Goal: Task Accomplishment & Management: Manage account settings

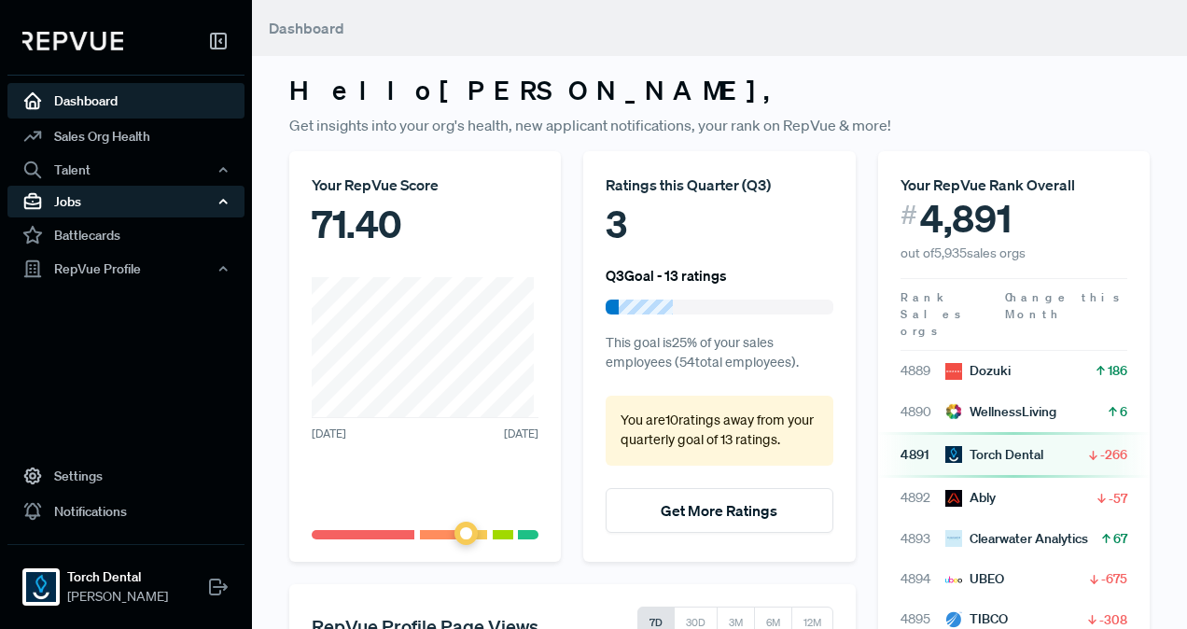
click at [117, 198] on div "Jobs" at bounding box center [125, 202] width 237 height 32
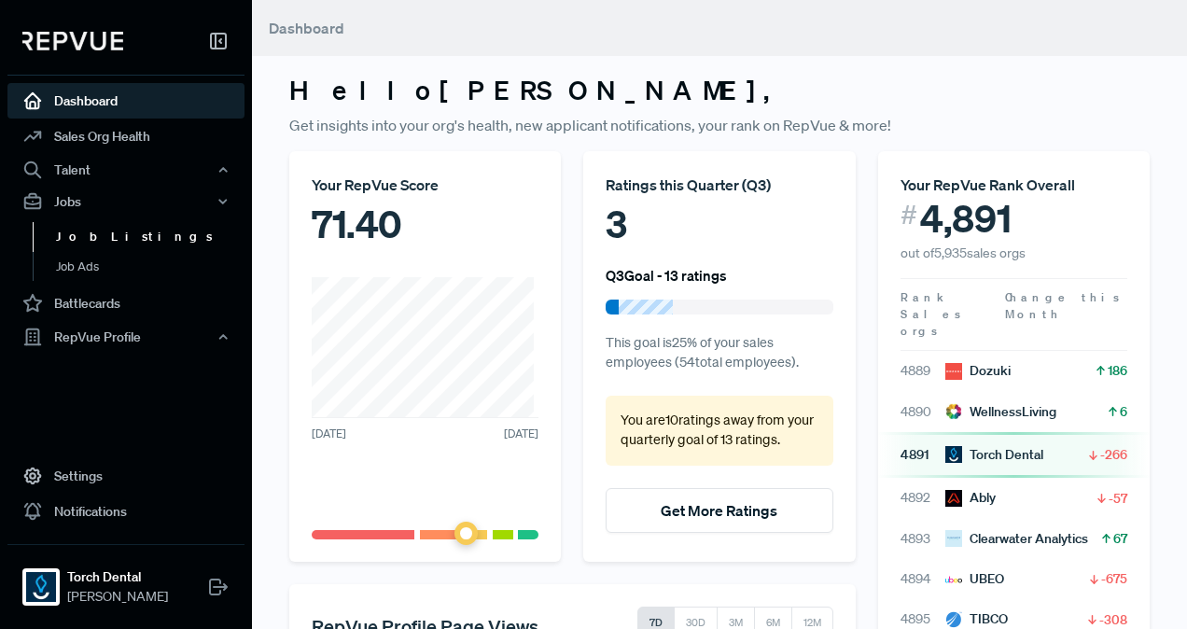
click at [106, 248] on link "Job Listings" at bounding box center [151, 237] width 237 height 30
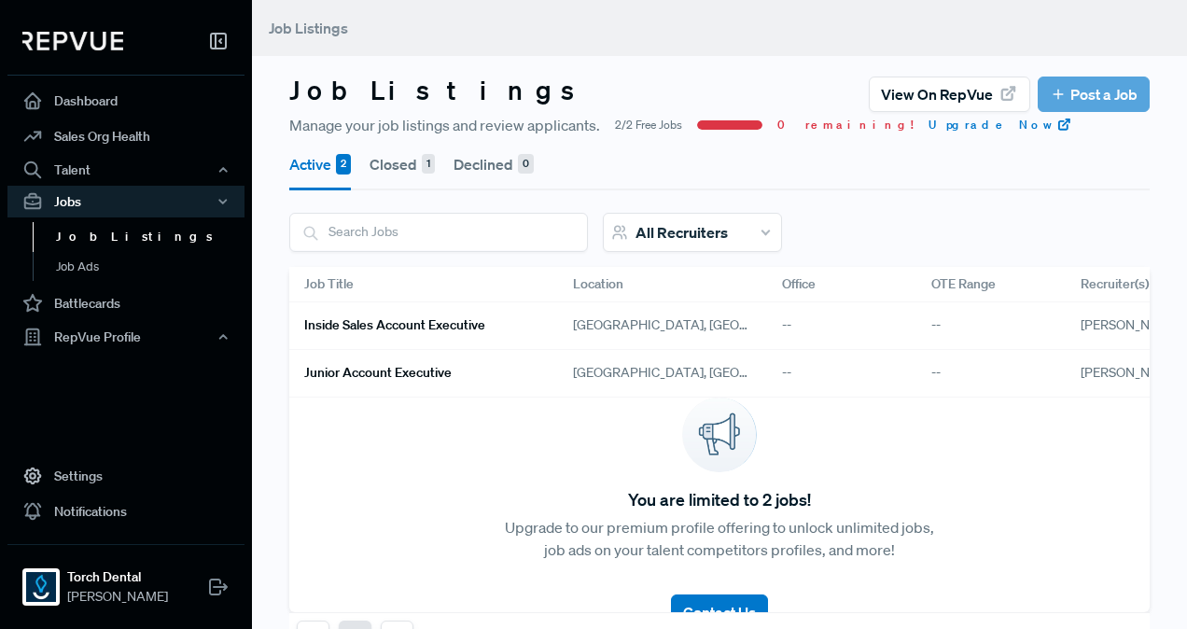
click at [425, 317] on h6 "Inside Sales Account Executive" at bounding box center [394, 325] width 181 height 16
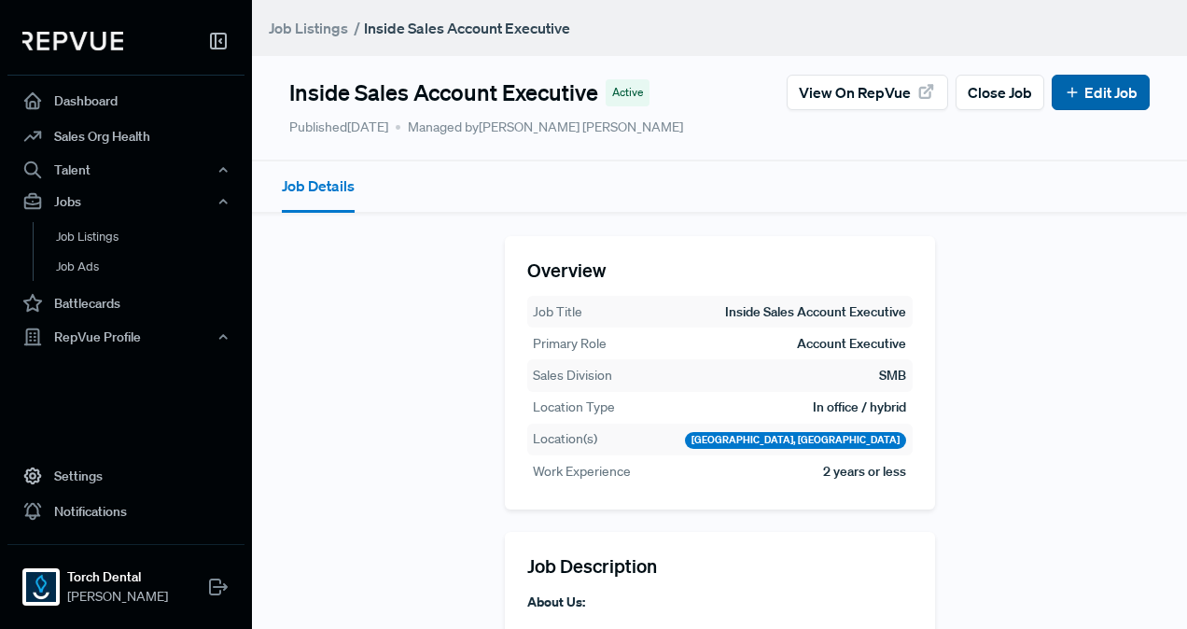
click at [1078, 93] on link "Edit Job" at bounding box center [1101, 92] width 74 height 22
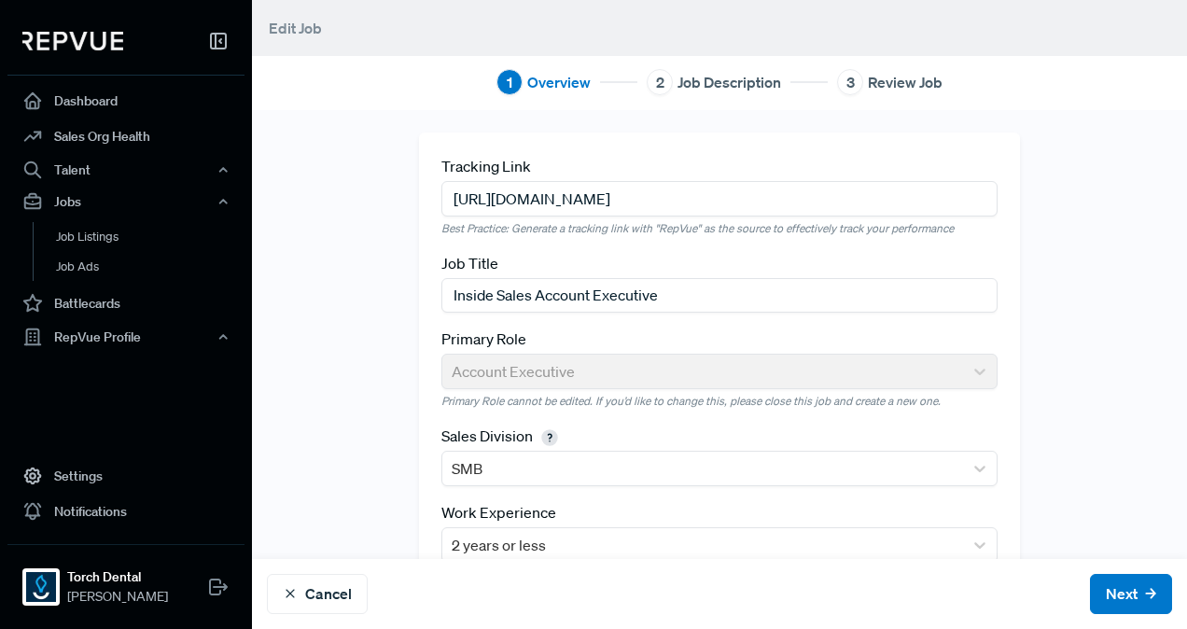
drag, startPoint x: 535, startPoint y: 297, endPoint x: 373, endPoint y: 293, distance: 161.5
click at [373, 293] on div "Tracking Link [URL][DOMAIN_NAME] Best Practice: Generate a tracking link with "…" at bounding box center [719, 442] width 935 height 620
click at [732, 297] on input "Account Executive" at bounding box center [719, 295] width 556 height 35
type input "Account Executive"
click at [1090, 588] on button "Next" at bounding box center [1131, 594] width 82 height 40
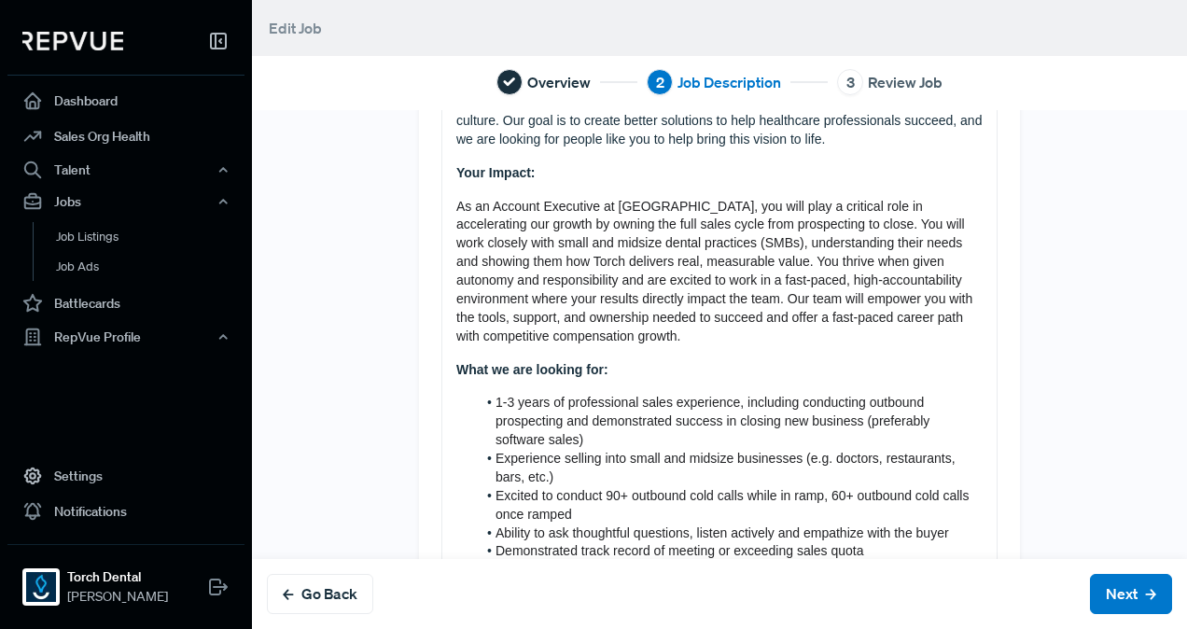
scroll to position [369, 0]
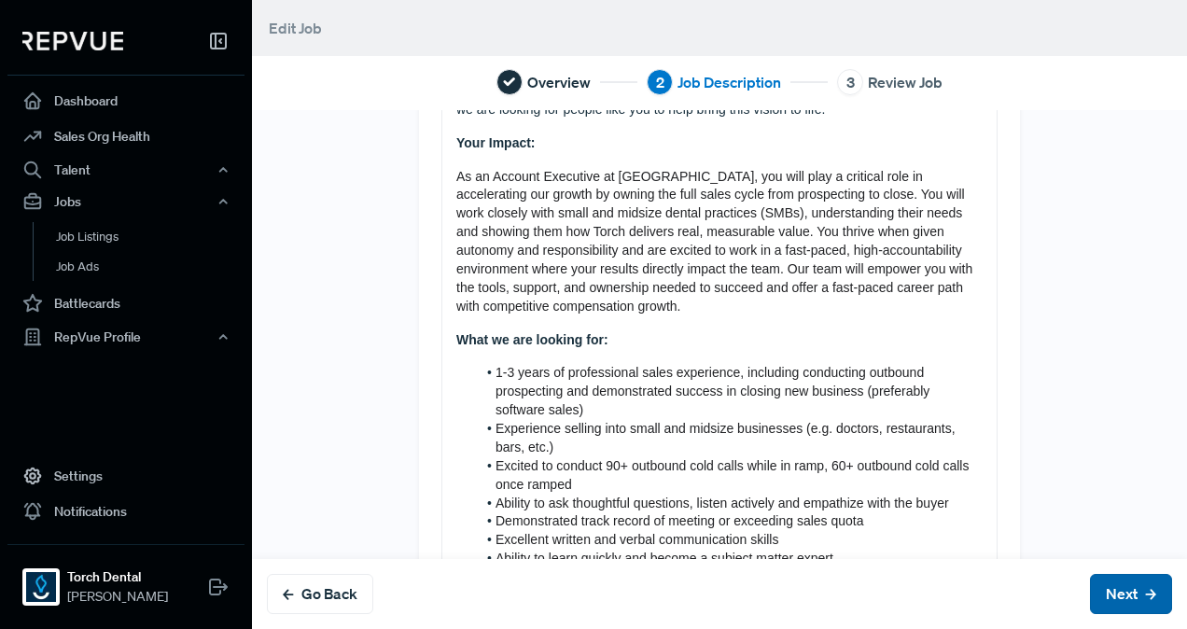
click at [1090, 580] on button "Next" at bounding box center [1131, 594] width 82 height 40
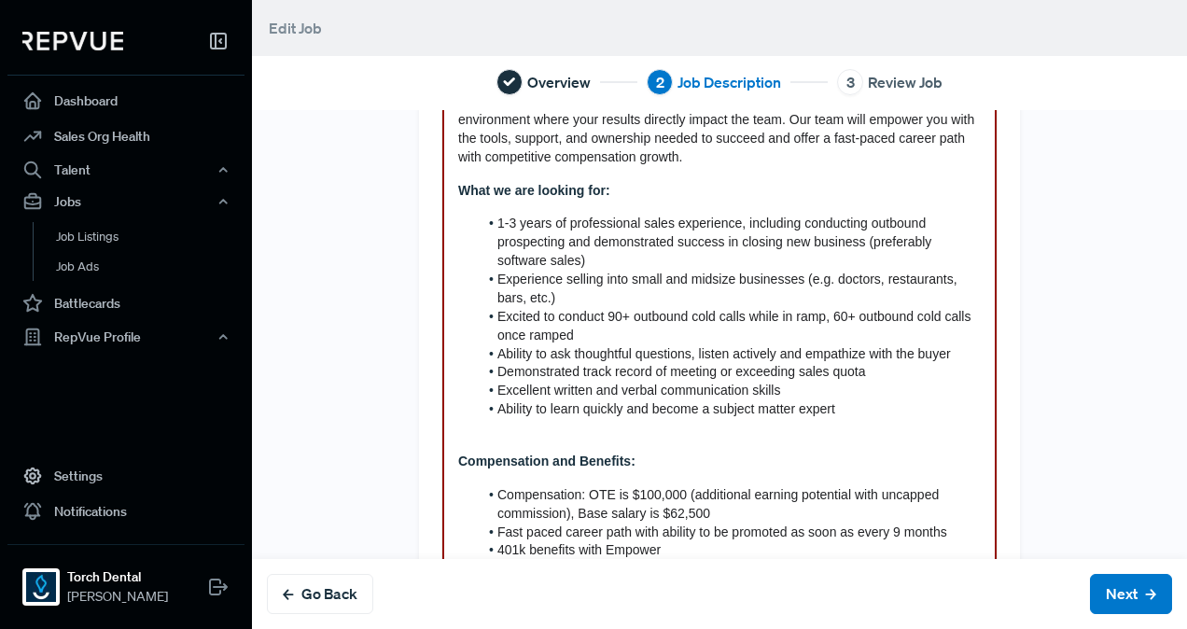
scroll to position [745, 0]
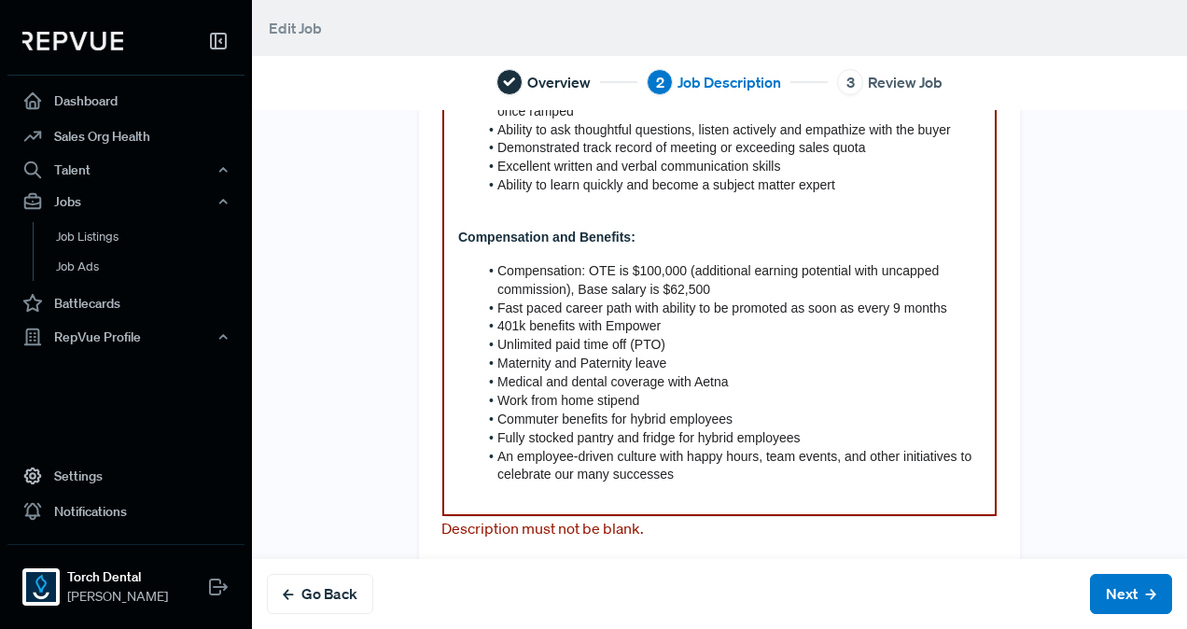
click at [697, 349] on li "Unlimited paid time off (PTO)" at bounding box center [729, 345] width 503 height 19
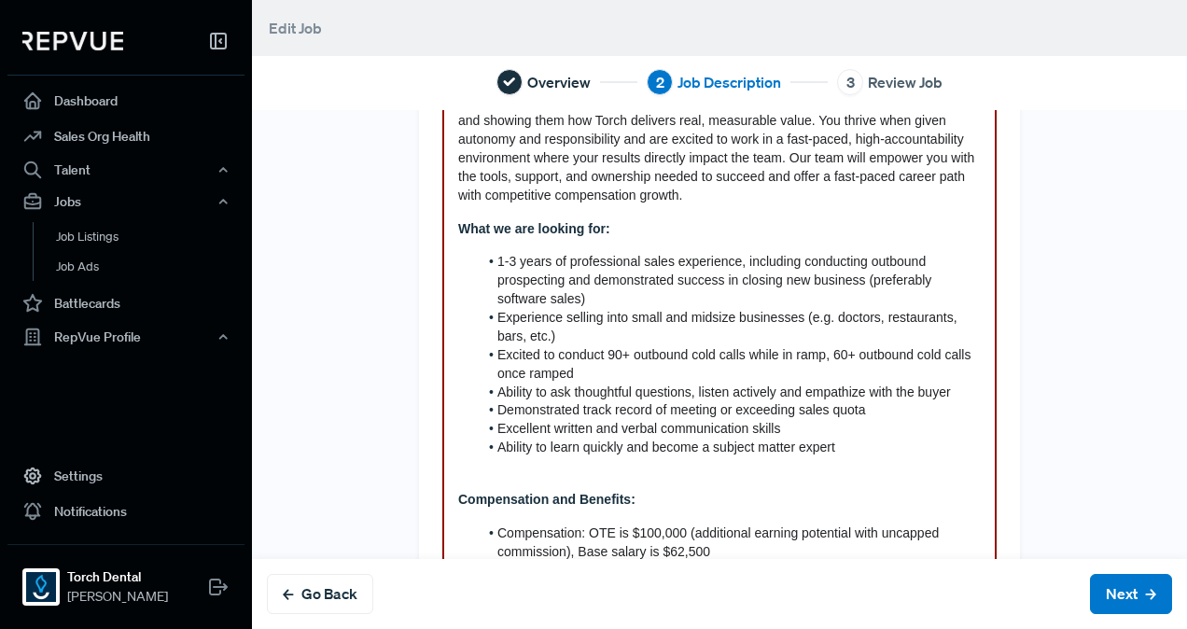
scroll to position [784, 0]
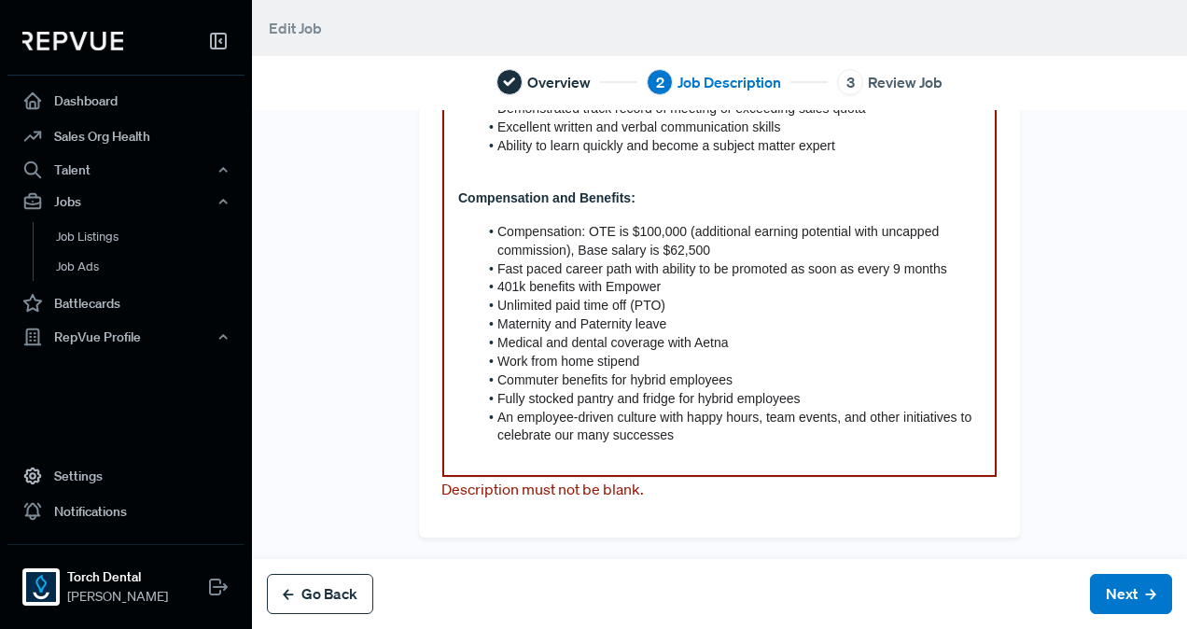
click at [345, 590] on button "Go Back" at bounding box center [320, 594] width 106 height 40
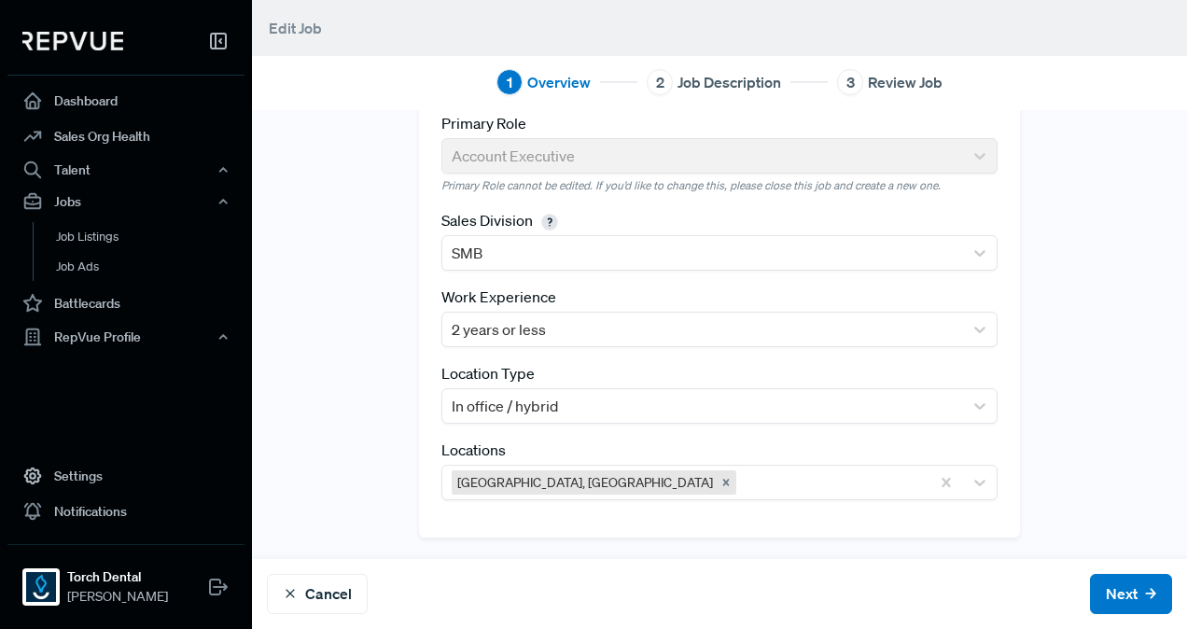
scroll to position [0, 0]
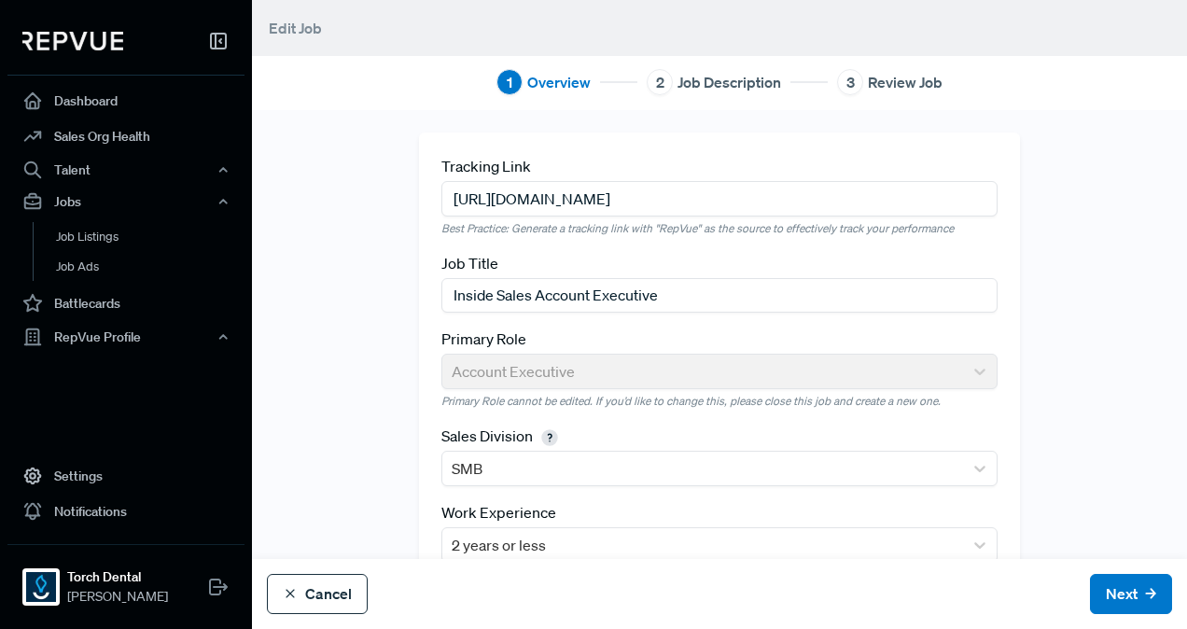
click at [355, 591] on button "Cancel" at bounding box center [317, 594] width 101 height 40
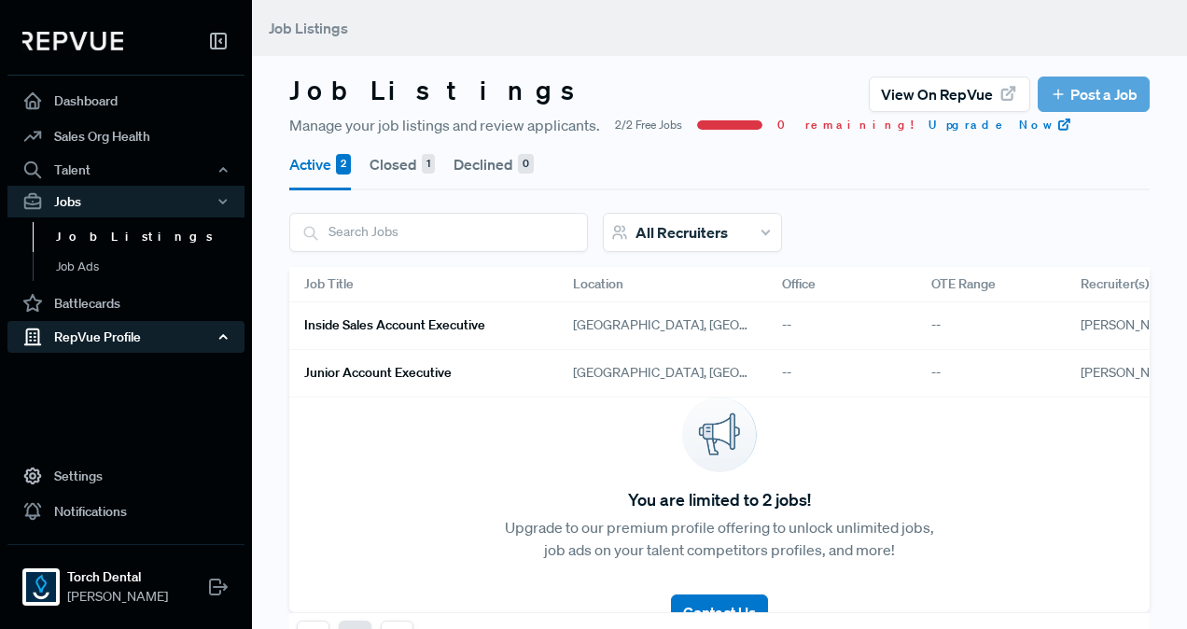
click at [129, 331] on div "RepVue Profile" at bounding box center [125, 337] width 237 height 32
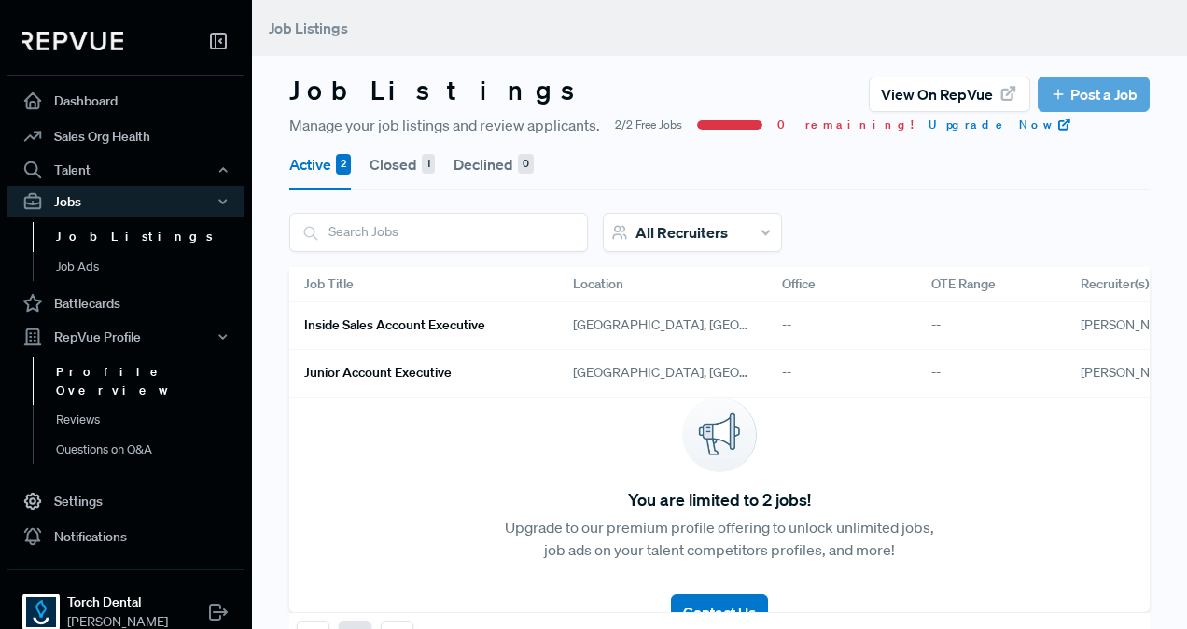
click at [129, 373] on link "Profile Overview" at bounding box center [151, 381] width 237 height 48
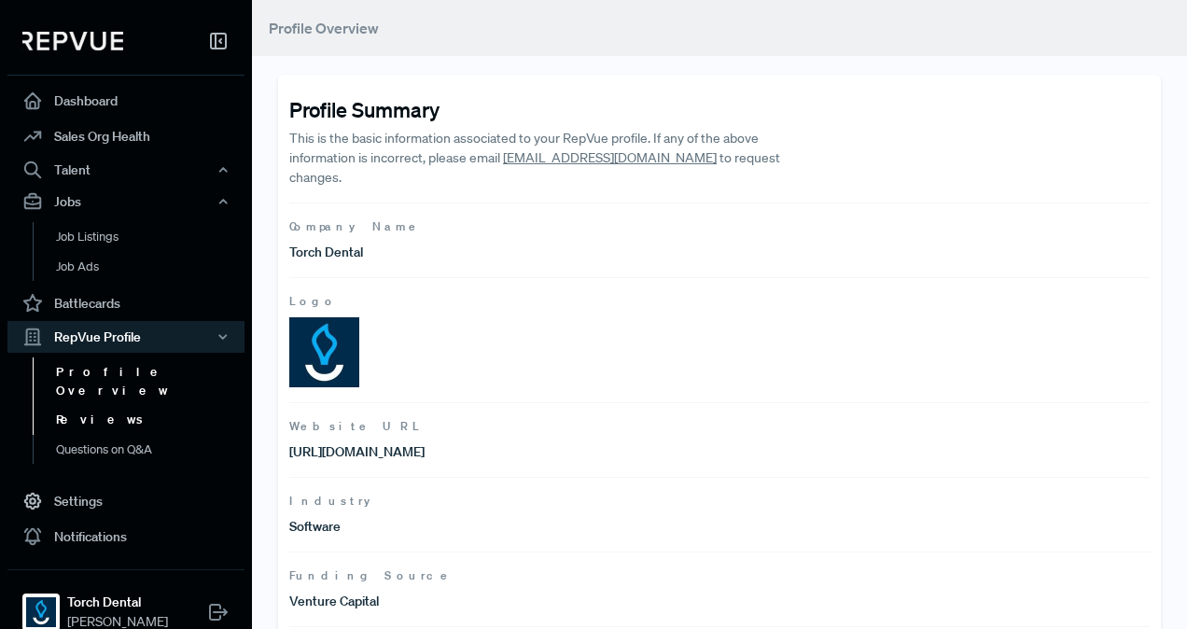
click at [67, 406] on link "Reviews" at bounding box center [151, 420] width 237 height 30
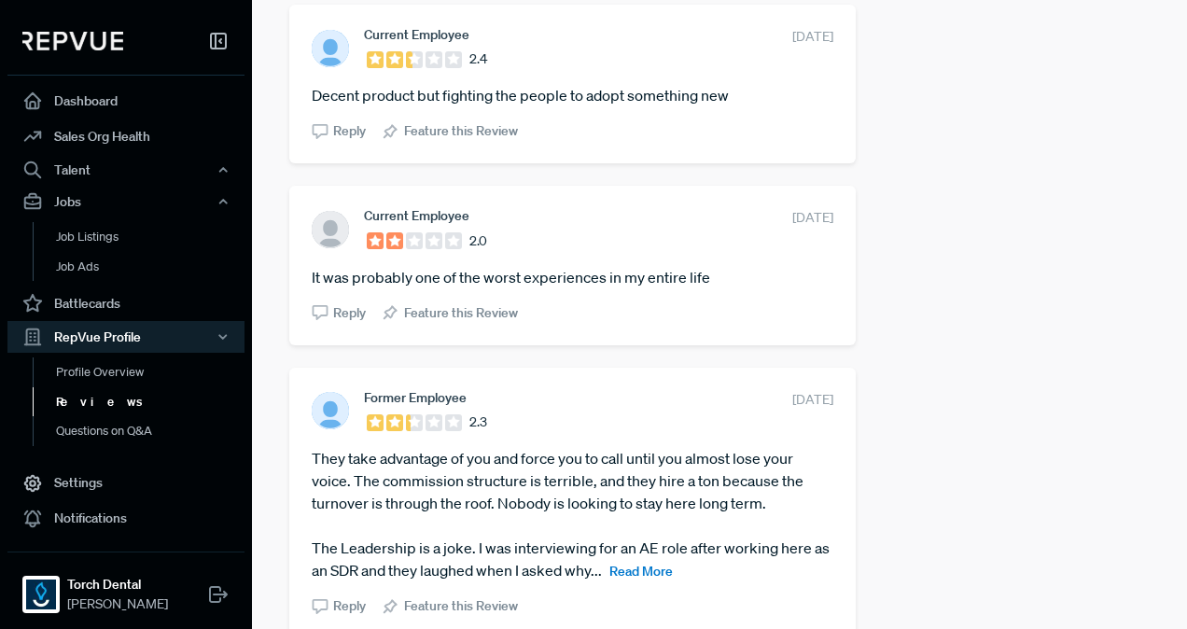
scroll to position [1120, 0]
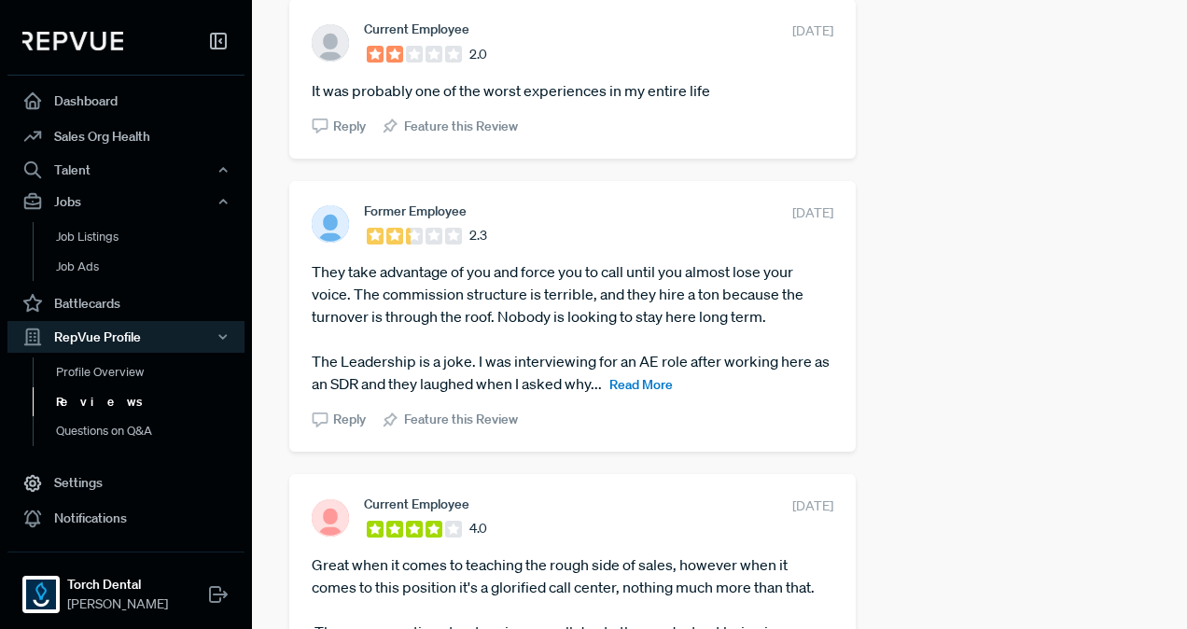
click at [653, 388] on span "Read More" at bounding box center [640, 384] width 63 height 17
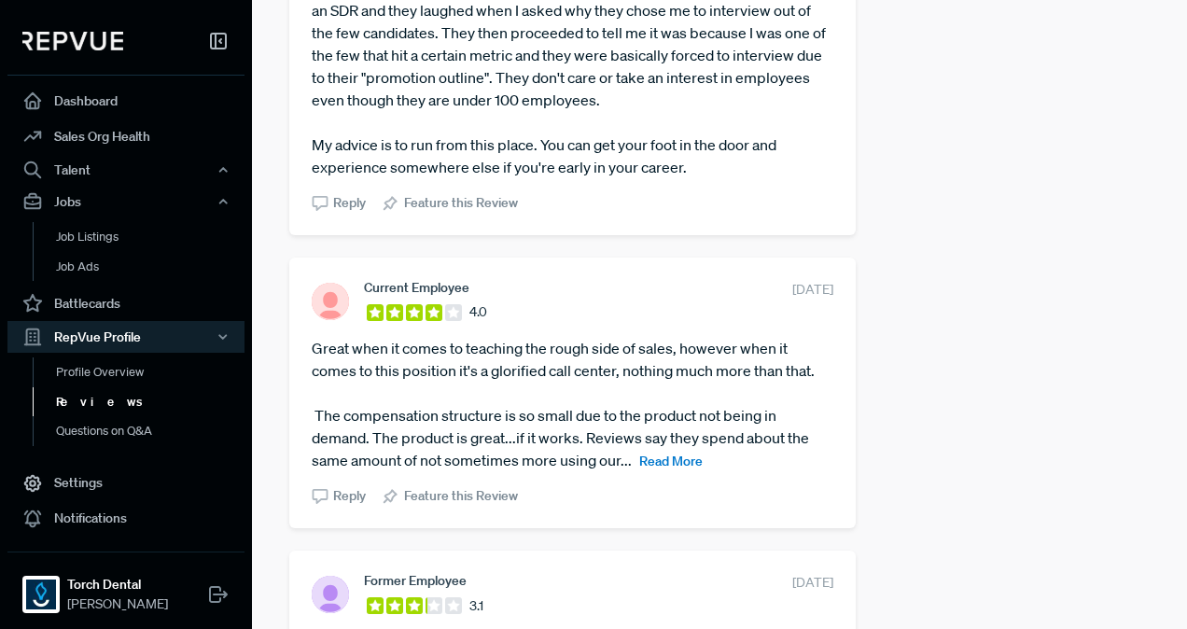
scroll to position [0, 0]
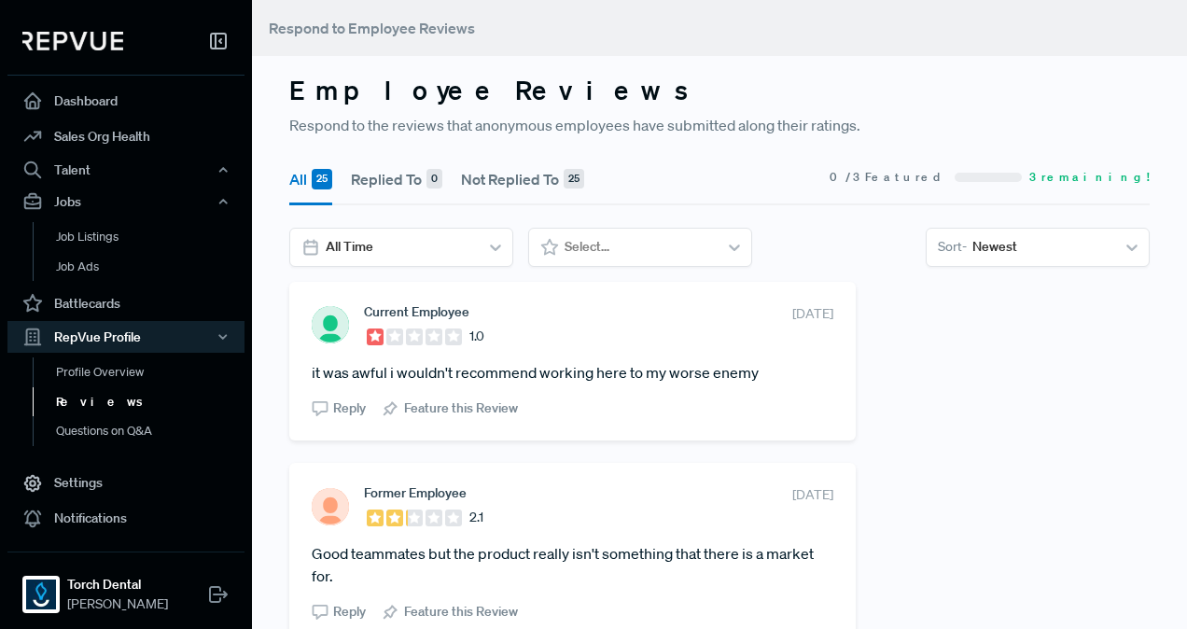
click at [101, 432] on link "Questions on Q&A" at bounding box center [151, 431] width 237 height 30
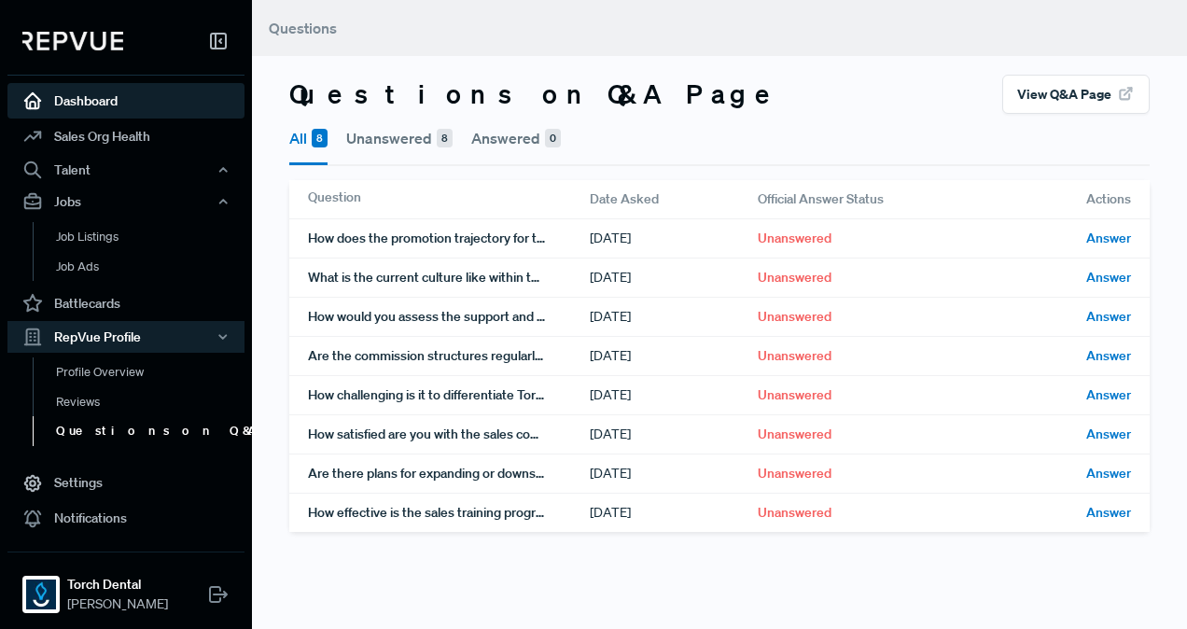
click at [93, 99] on link "Dashboard" at bounding box center [125, 100] width 237 height 35
